Goal: Information Seeking & Learning: Learn about a topic

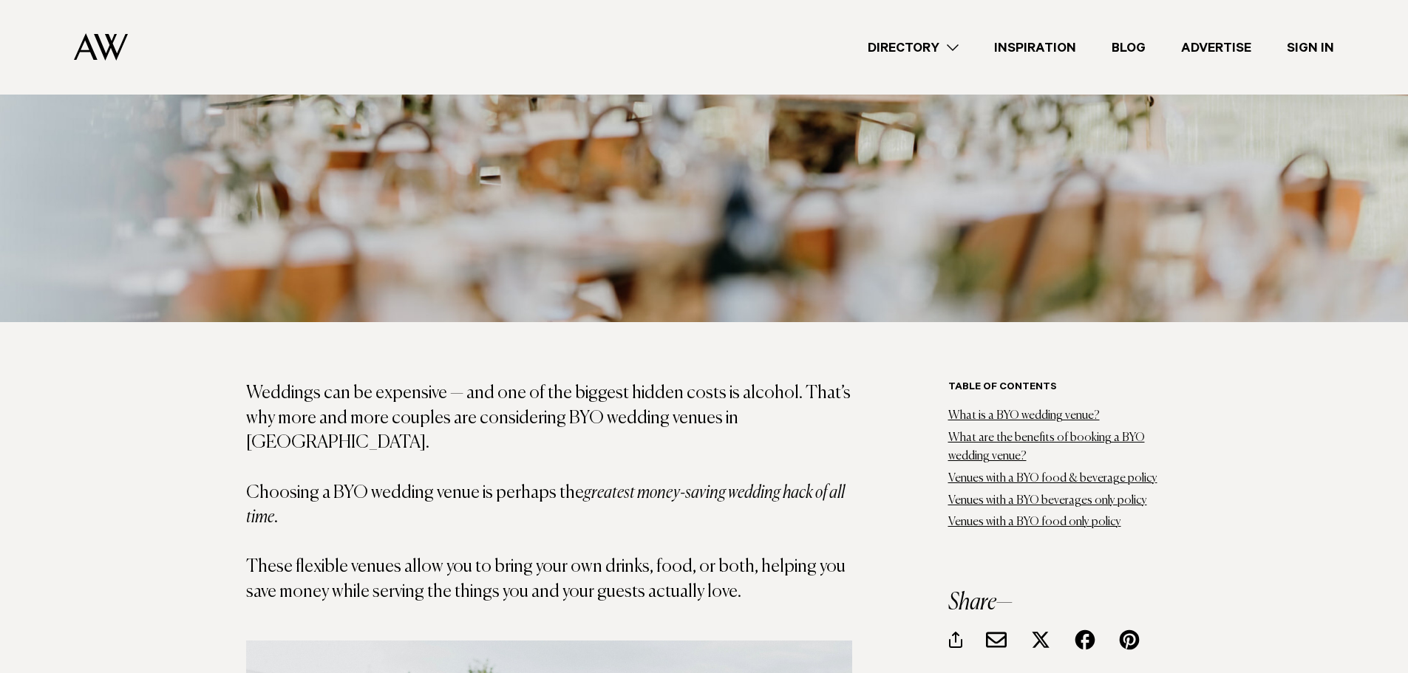
scroll to position [739, 0]
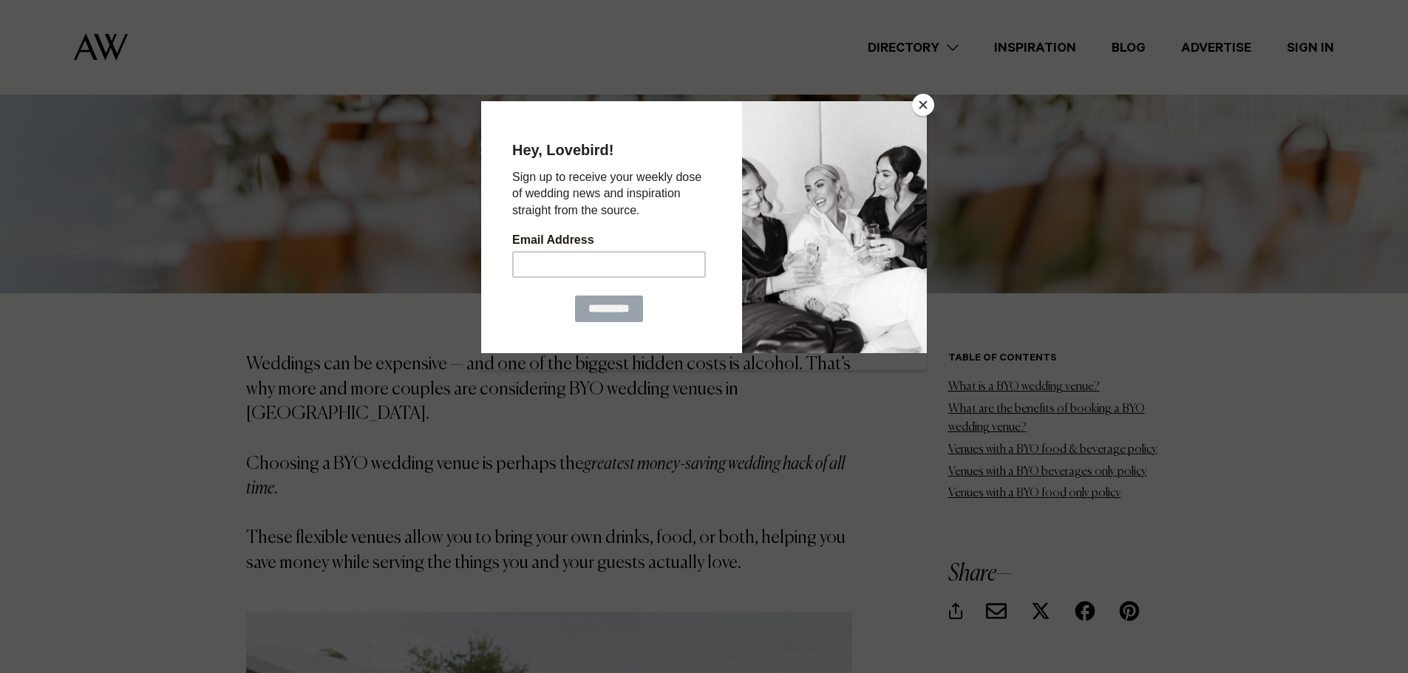
click at [927, 106] on button "Close" at bounding box center [923, 105] width 22 height 22
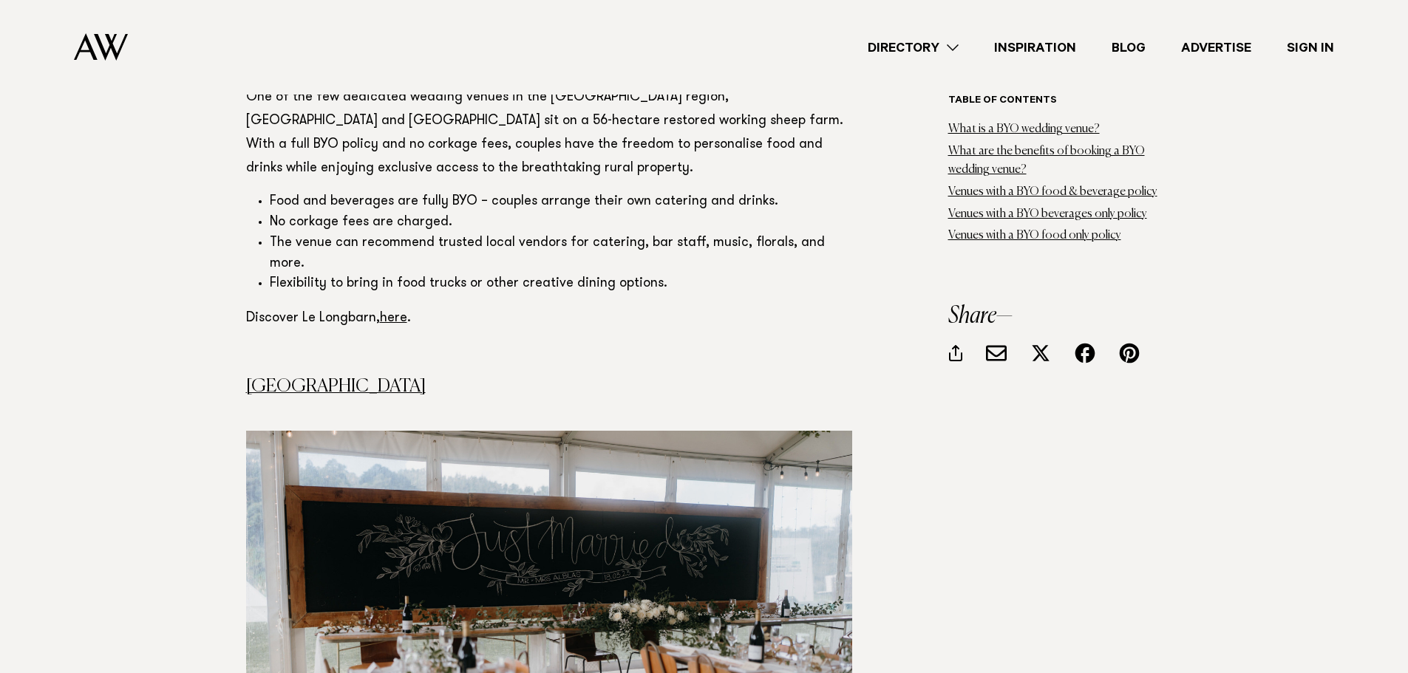
scroll to position [3104, 0]
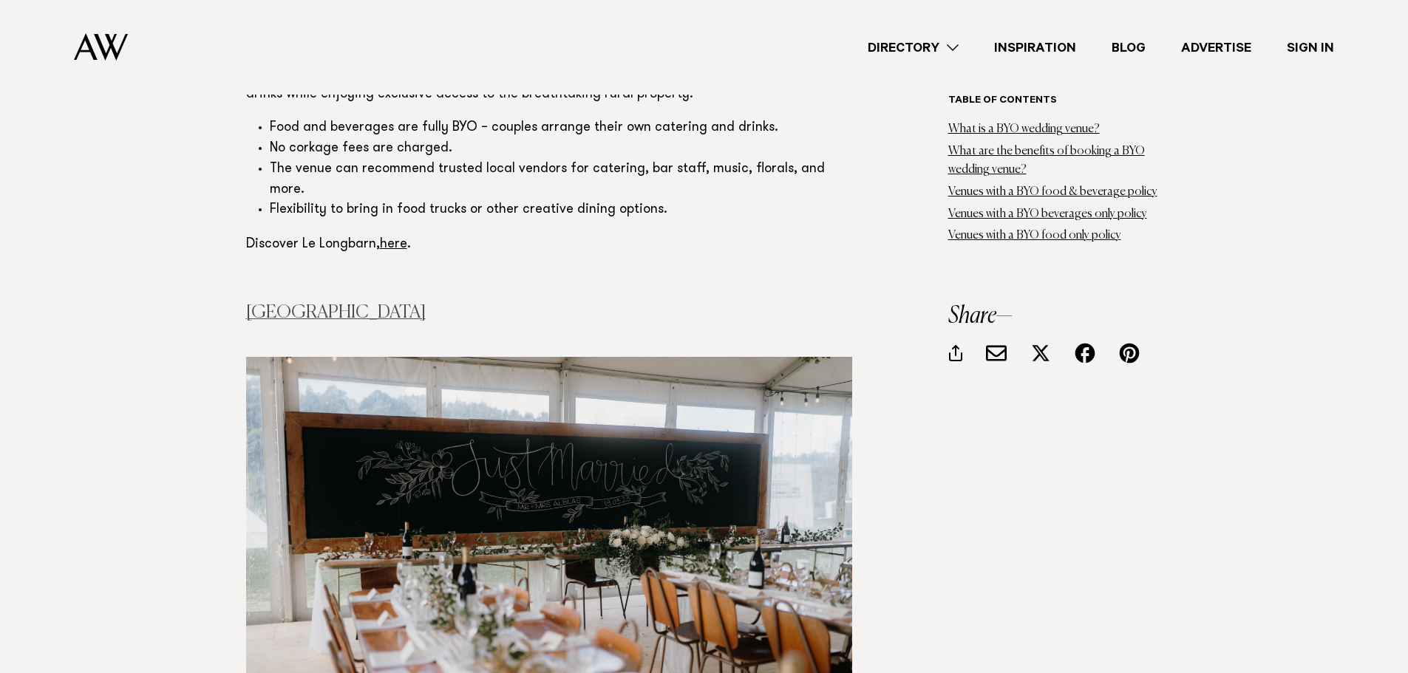
click at [316, 304] on link "Waterfall Farm" at bounding box center [336, 313] width 180 height 18
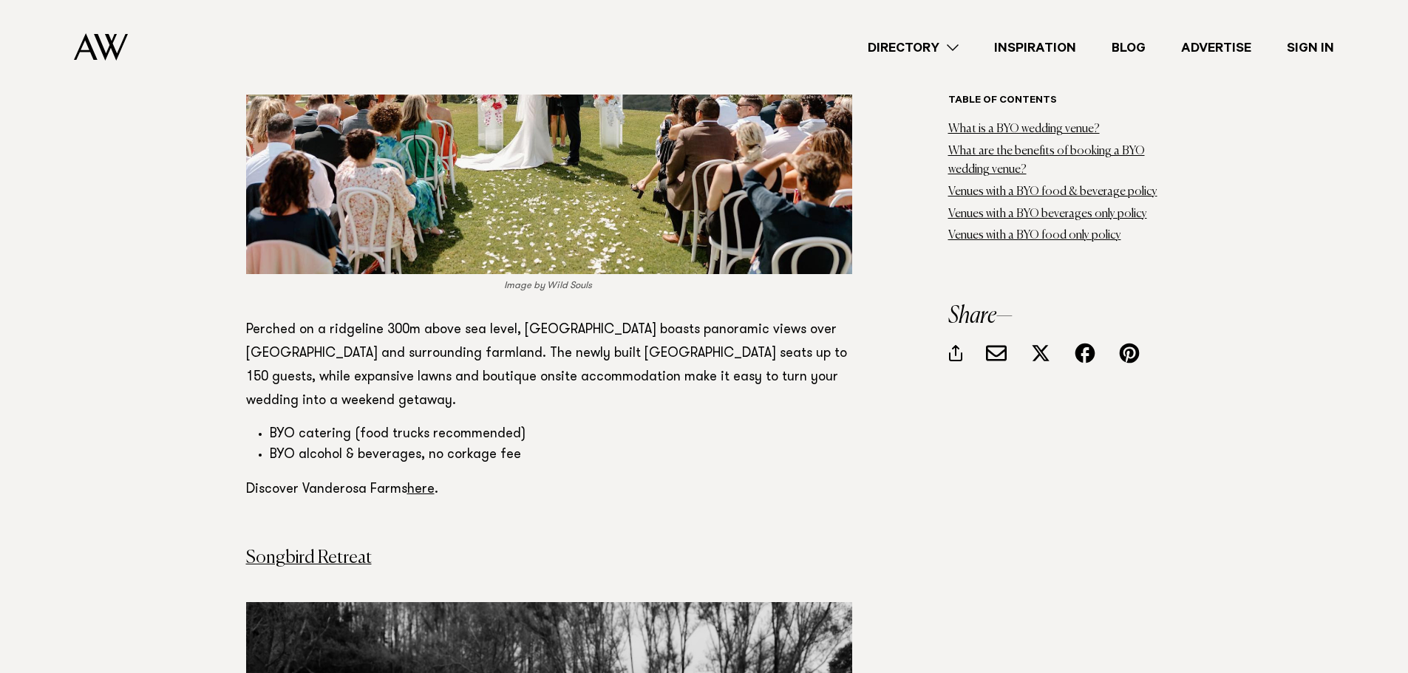
scroll to position [4361, 0]
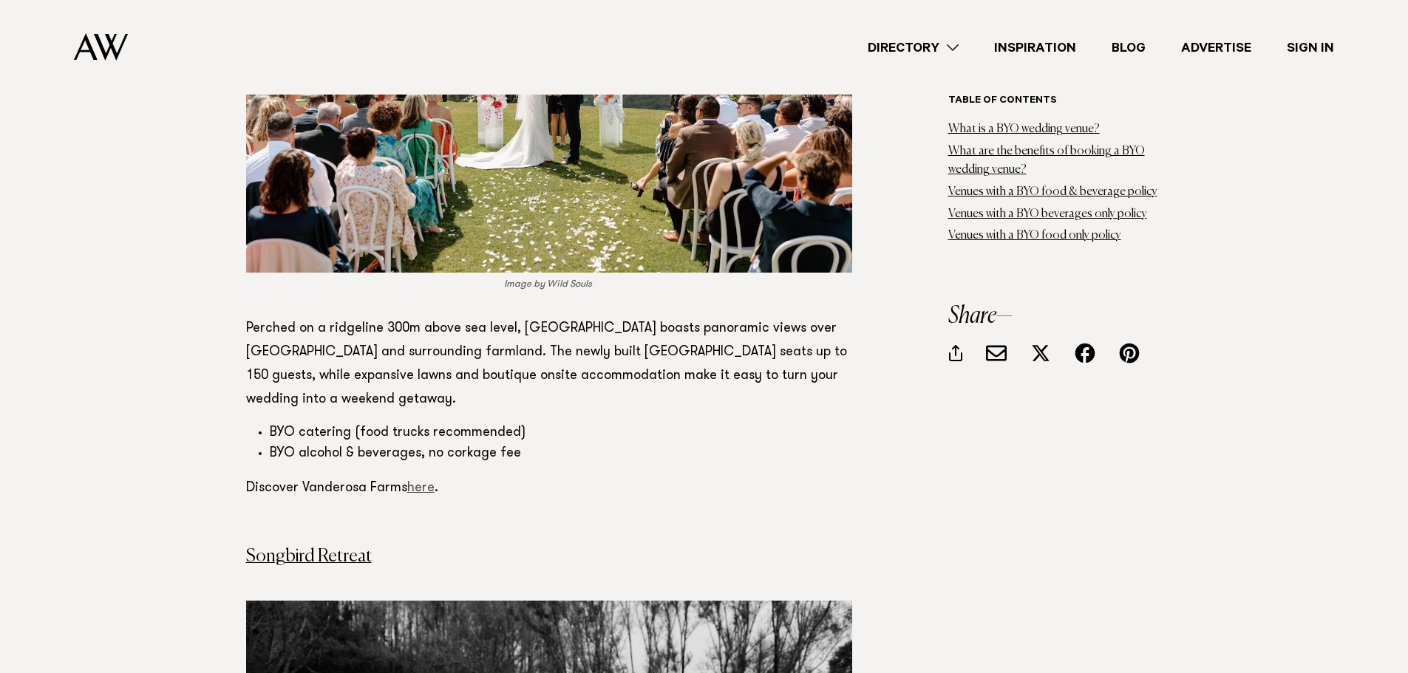
click at [421, 482] on link "here" at bounding box center [420, 488] width 27 height 13
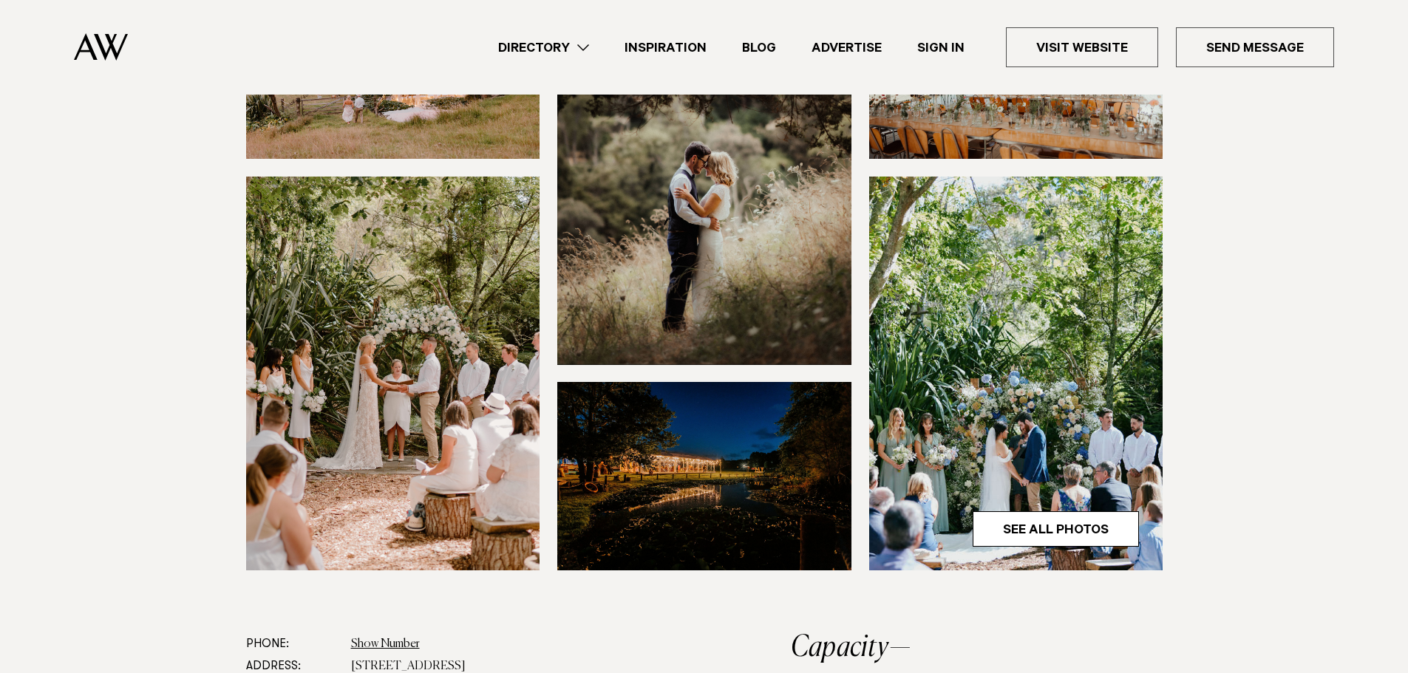
scroll to position [591, 0]
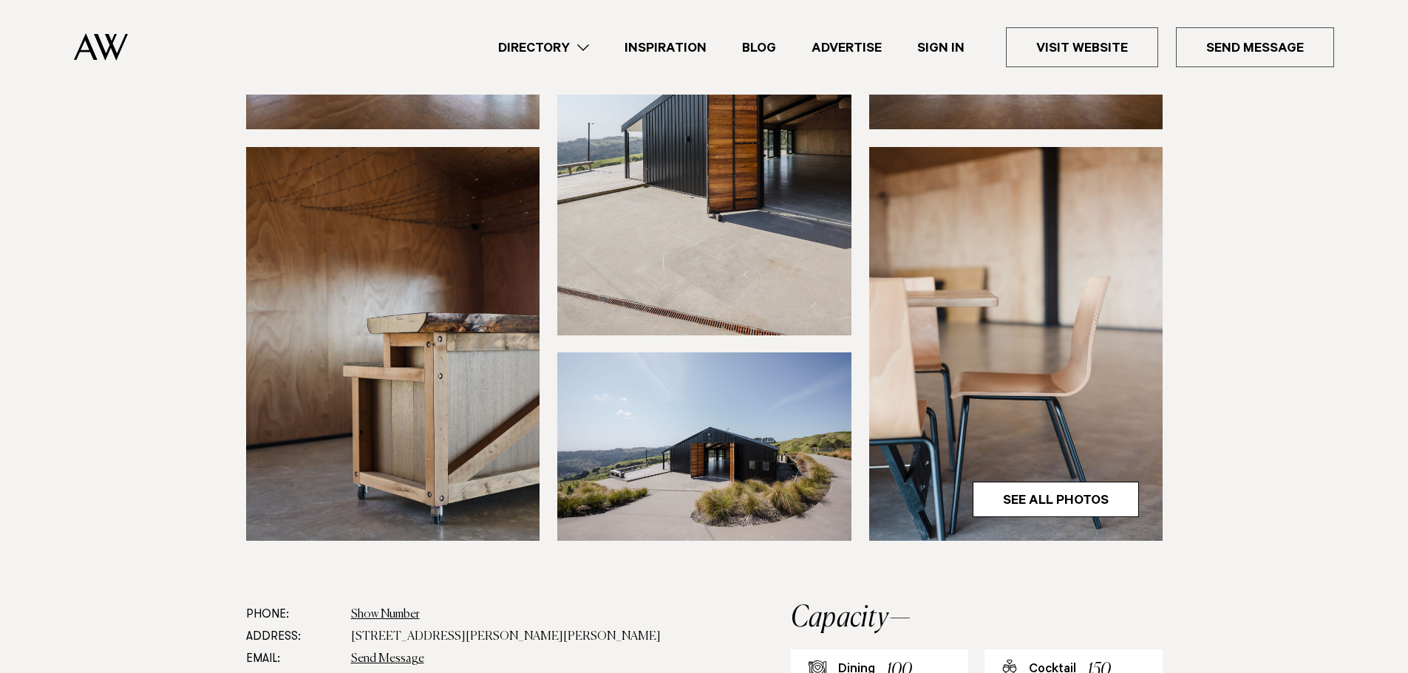
scroll to position [591, 0]
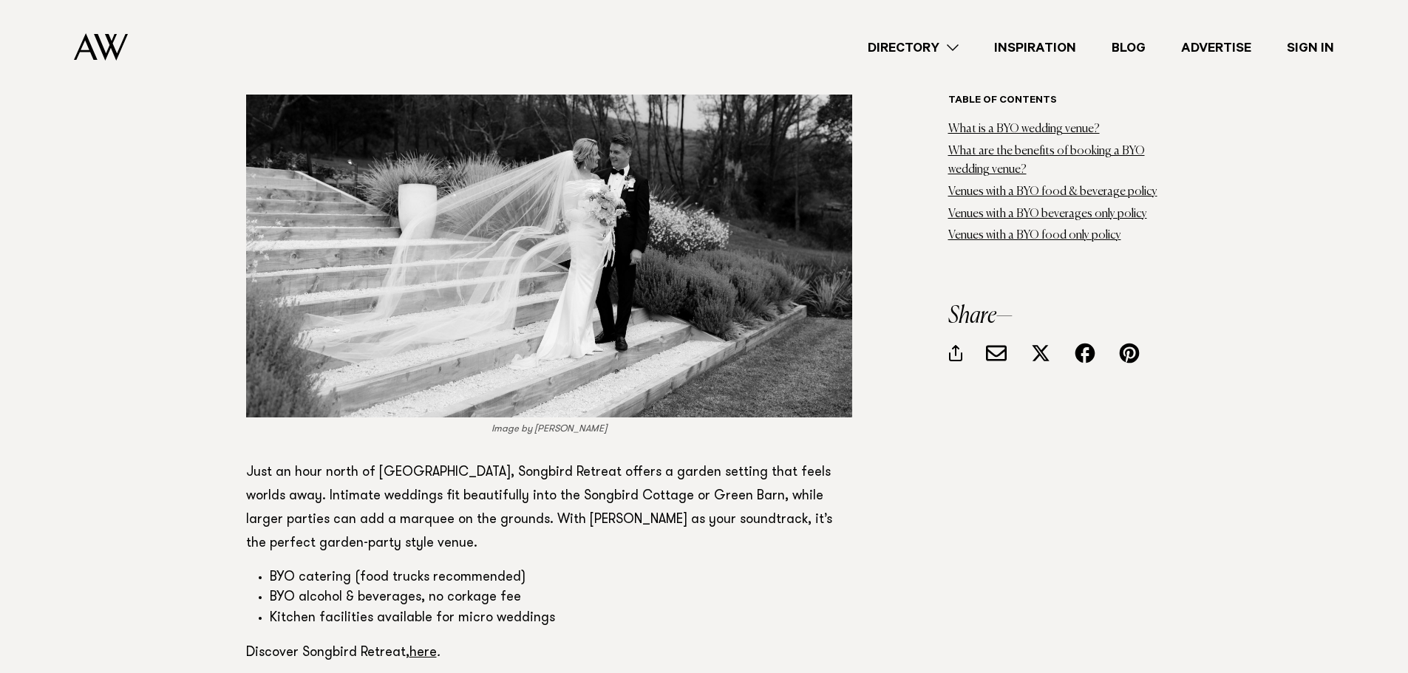
scroll to position [4952, 0]
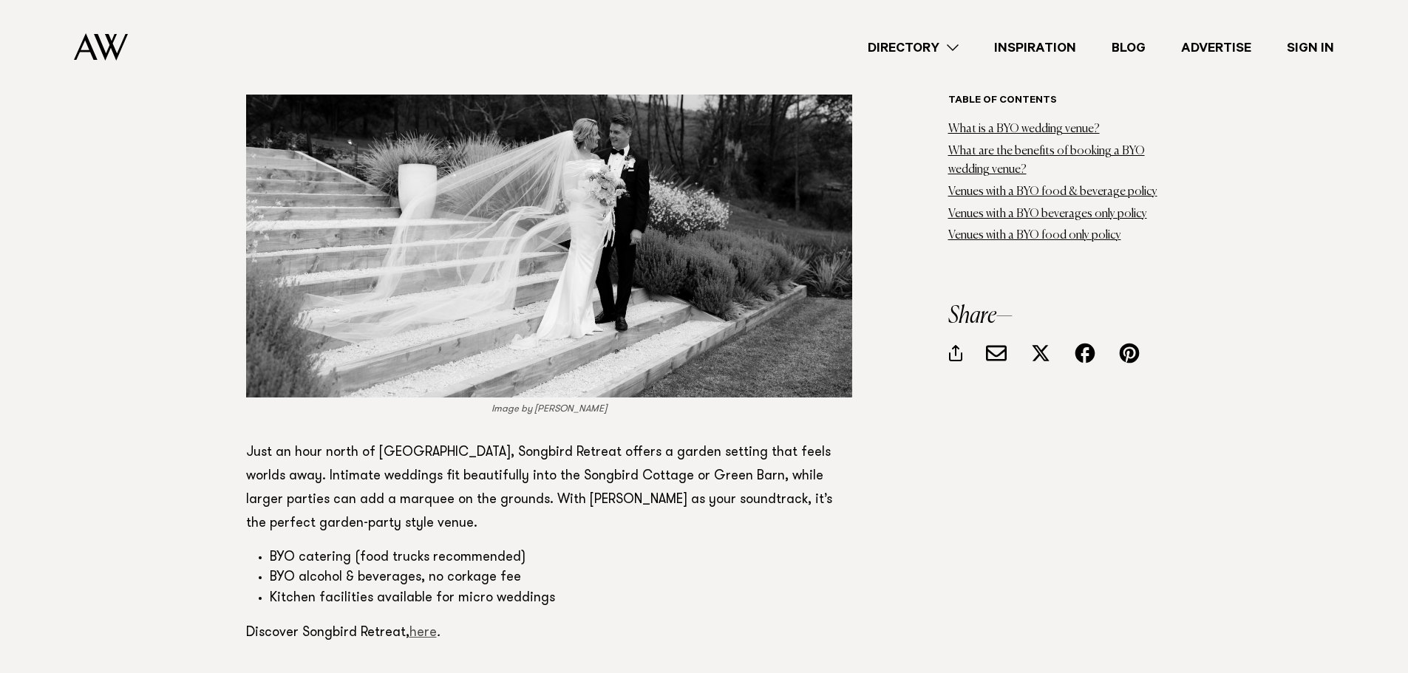
click at [426, 627] on link "here" at bounding box center [422, 633] width 27 height 13
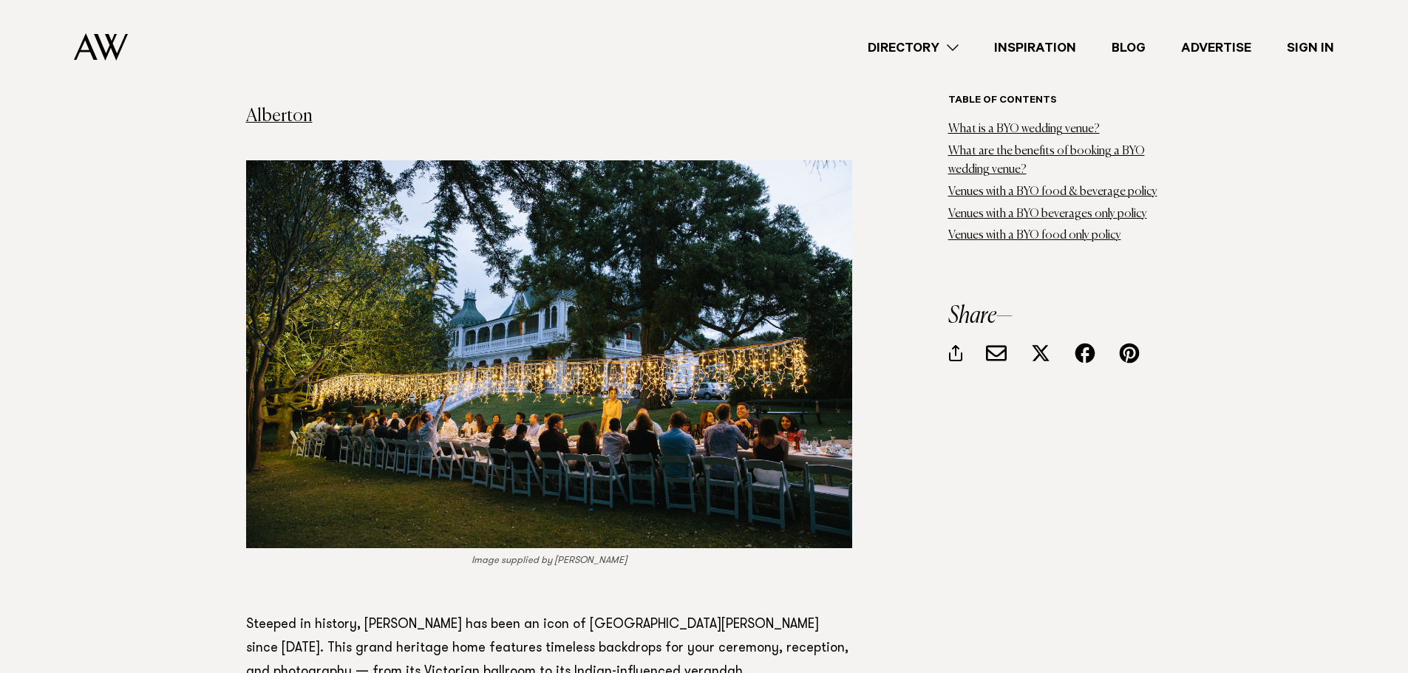
scroll to position [5617, 0]
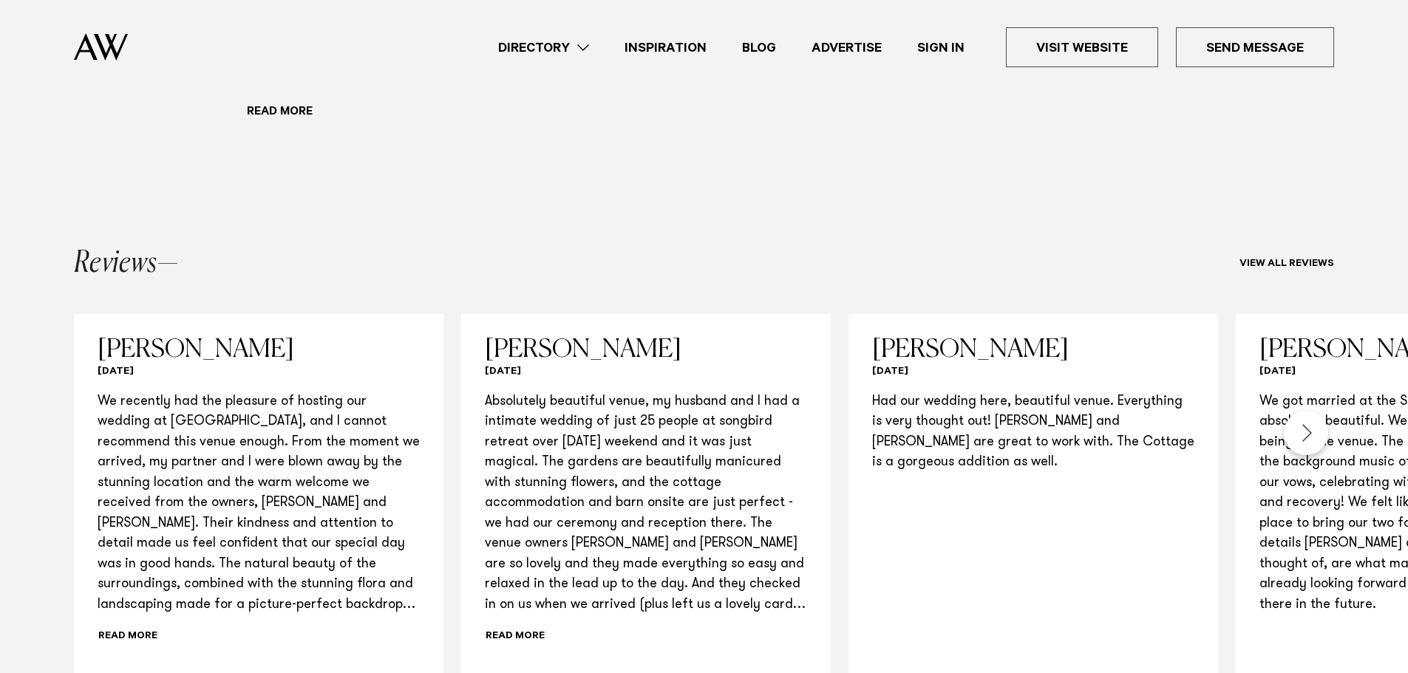
scroll to position [1478, 0]
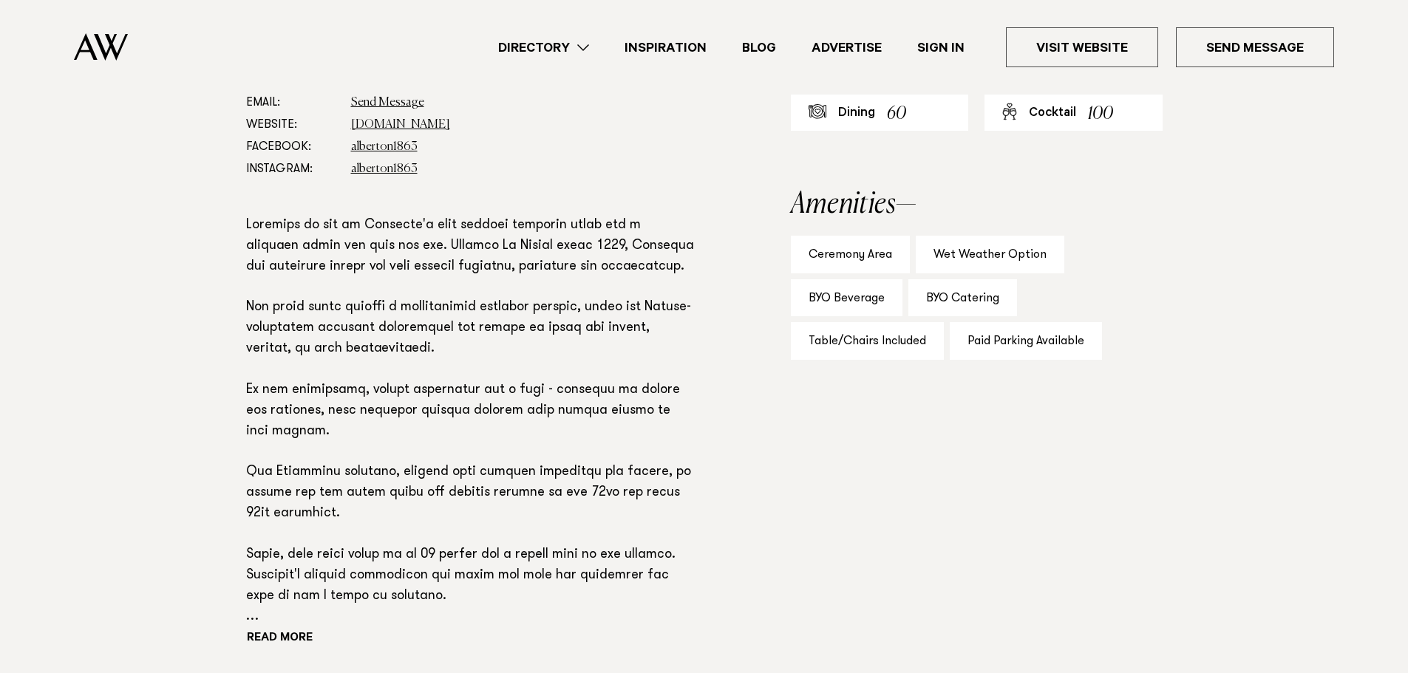
scroll to position [961, 0]
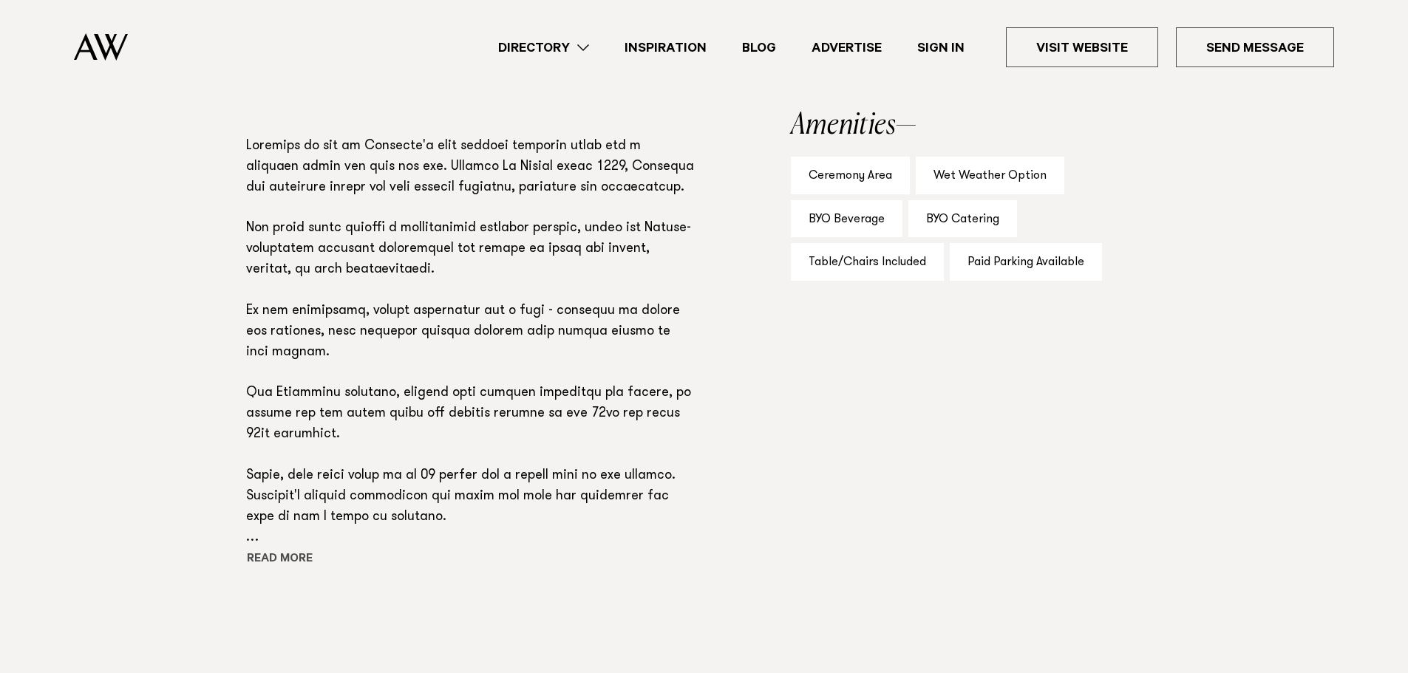
click at [296, 554] on button "Read more" at bounding box center [312, 560] width 133 height 22
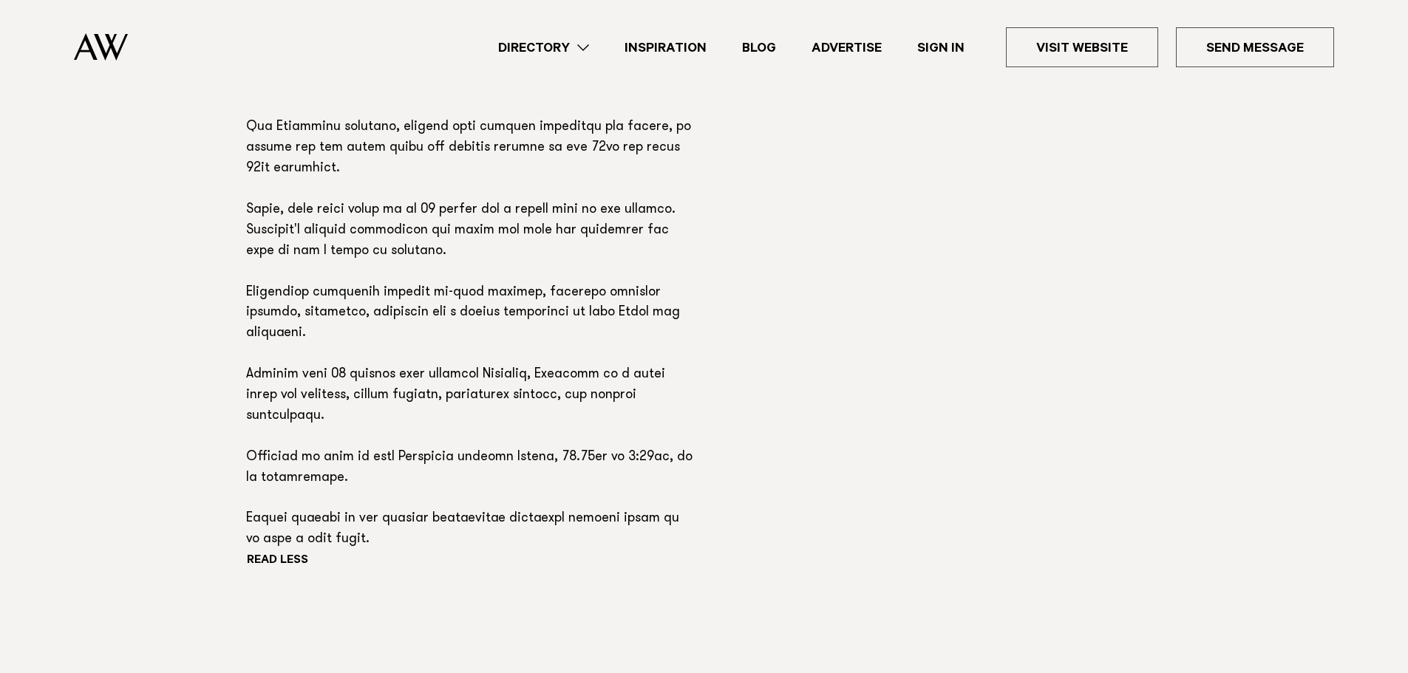
scroll to position [1183, 0]
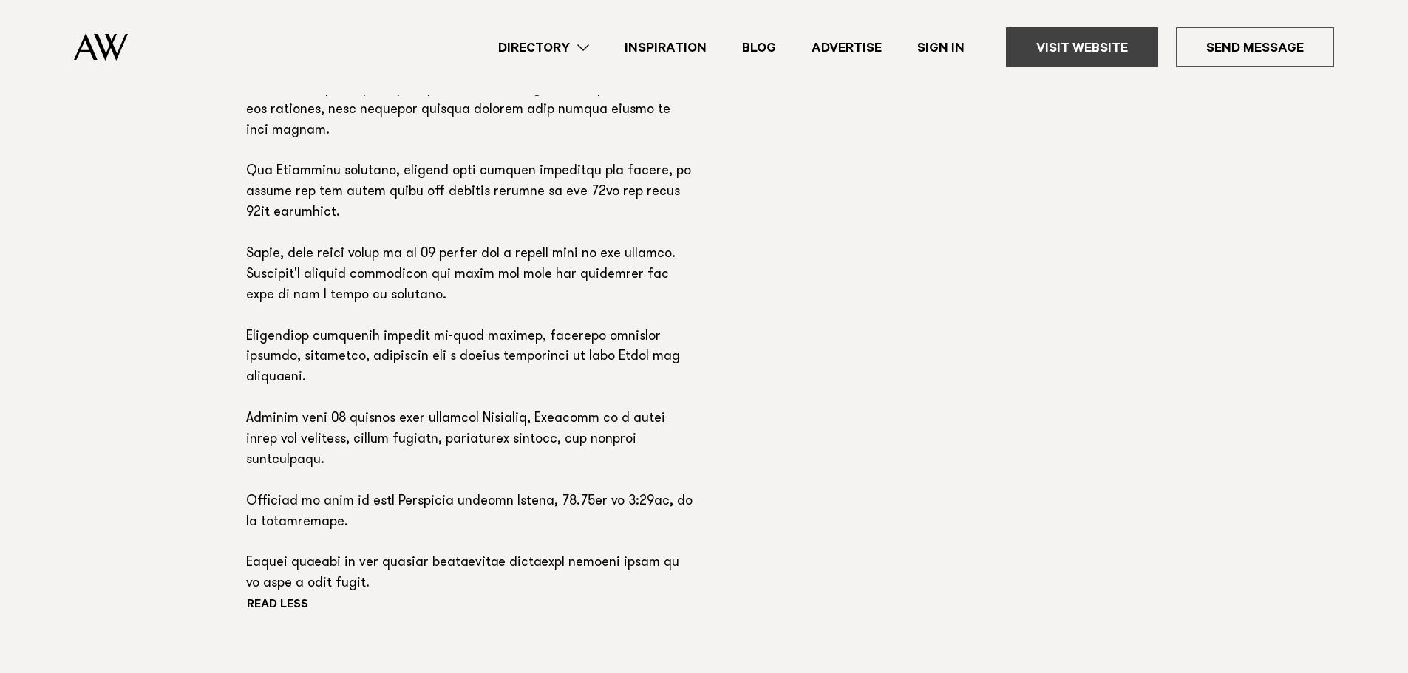
click at [1129, 42] on link "Visit Website" at bounding box center [1082, 47] width 152 height 40
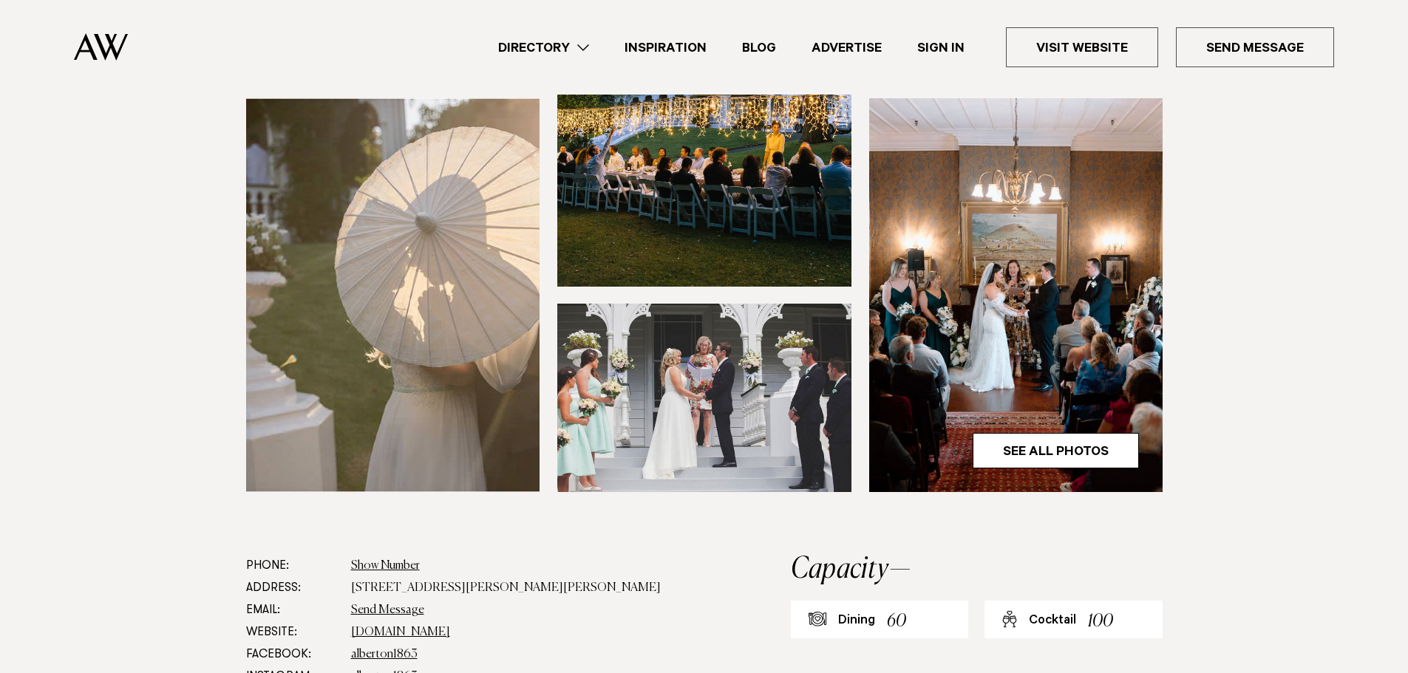
scroll to position [370, 0]
